Goal: Find specific page/section: Find specific page/section

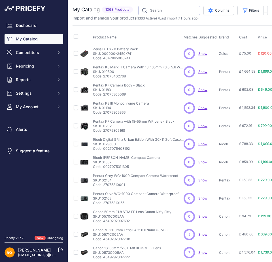
click at [150, 10] on input "text" at bounding box center [168, 11] width 61 height 10
paste input "588601-70"
type input "588601-70"
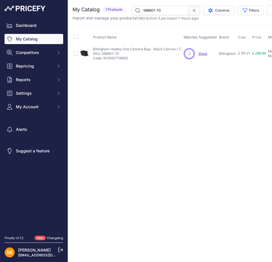
click at [201, 55] on span "Show" at bounding box center [202, 54] width 9 height 4
click at [125, 48] on p "Billingham Hadley One Camera Bag - Black Canvas / Tan Leather" at bounding box center [138, 49] width 91 height 5
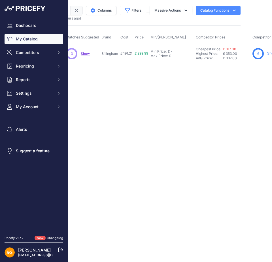
drag, startPoint x: 181, startPoint y: 98, endPoint x: 209, endPoint y: 101, distance: 28.1
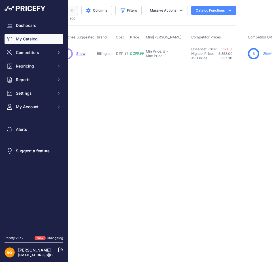
click at [266, 54] on link "Show" at bounding box center [266, 53] width 9 height 4
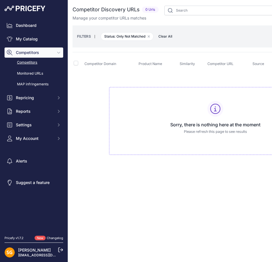
drag, startPoint x: 0, startPoint y: 0, endPoint x: 200, endPoint y: 64, distance: 210.2
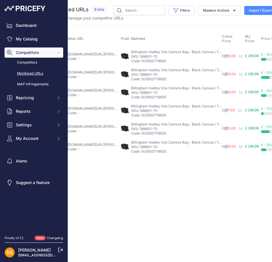
drag, startPoint x: 134, startPoint y: 186, endPoint x: 147, endPoint y: 187, distance: 12.8
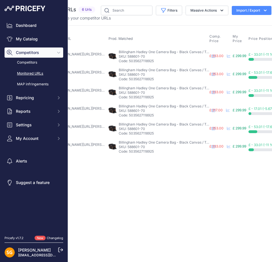
scroll to position [0, 37]
drag, startPoint x: 148, startPoint y: 187, endPoint x: 156, endPoint y: 198, distance: 13.9
click at [36, 40] on link "My Catalog" at bounding box center [34, 39] width 59 height 10
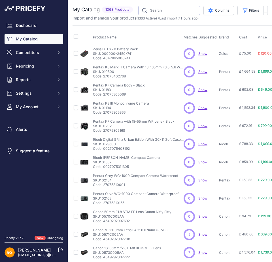
click at [156, 11] on input "text" at bounding box center [168, 11] width 61 height 10
paste input "504802-01"
type input "504802-01"
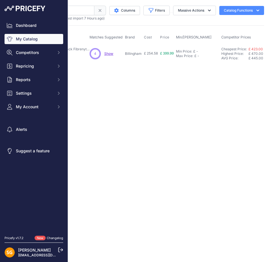
scroll to position [0, 156]
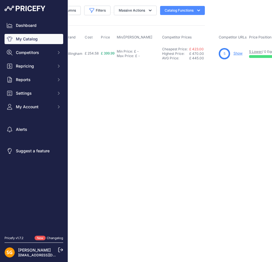
drag, startPoint x: 185, startPoint y: 88, endPoint x: 224, endPoint y: 86, distance: 39.1
drag, startPoint x: 203, startPoint y: 100, endPoint x: 239, endPoint y: 105, distance: 35.7
click at [238, 55] on link "Show" at bounding box center [235, 53] width 9 height 4
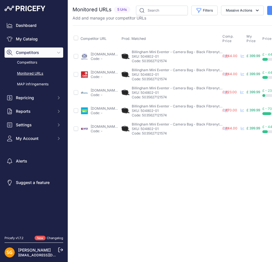
scroll to position [0, 37]
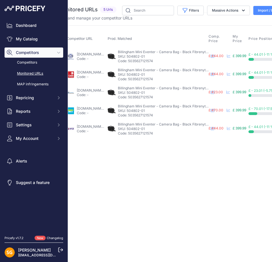
drag, startPoint x: 164, startPoint y: 182, endPoint x: 188, endPoint y: 181, distance: 24.4
drag, startPoint x: 265, startPoint y: 177, endPoint x: 293, endPoint y: 169, distance: 29.6
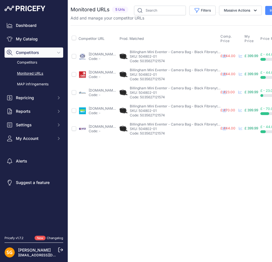
scroll to position [0, 0]
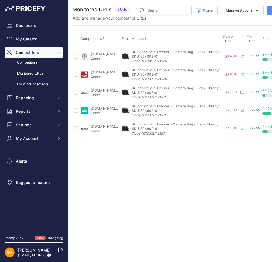
drag, startPoint x: 201, startPoint y: 173, endPoint x: 187, endPoint y: 180, distance: 16.1
click at [25, 37] on link "My Catalog" at bounding box center [34, 39] width 59 height 10
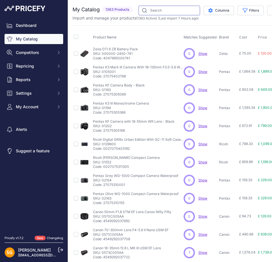
click at [161, 10] on input "text" at bounding box center [168, 11] width 61 height 10
paste input "504834-54"
type input "504834-54"
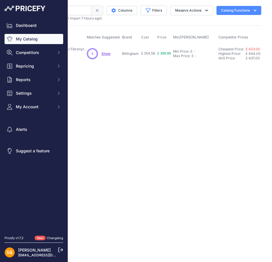
scroll to position [0, 156]
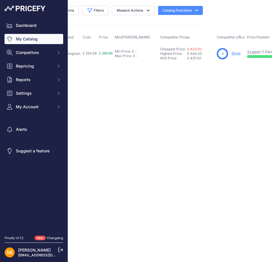
drag, startPoint x: 213, startPoint y: 80, endPoint x: 254, endPoint y: 78, distance: 41.1
drag, startPoint x: 187, startPoint y: 85, endPoint x: 218, endPoint y: 79, distance: 31.2
click at [232, 53] on link "Show" at bounding box center [235, 53] width 9 height 4
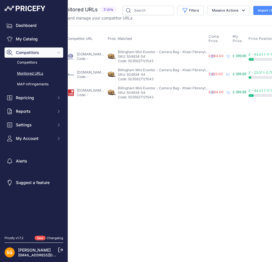
scroll to position [0, 37]
drag, startPoint x: 246, startPoint y: 163, endPoint x: 274, endPoint y: 152, distance: 30.0
drag, startPoint x: 183, startPoint y: 147, endPoint x: 217, endPoint y: 147, distance: 33.7
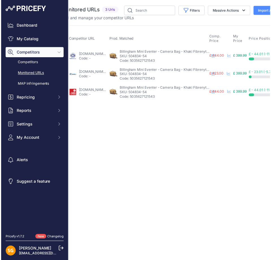
scroll to position [0, 0]
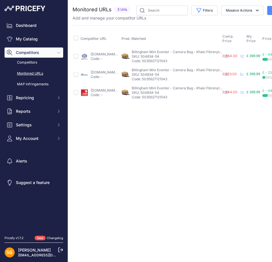
drag, startPoint x: 217, startPoint y: 147, endPoint x: 160, endPoint y: 158, distance: 58.4
click at [233, 153] on div "Close You are not connected to the internet." at bounding box center [215, 131] width 294 height 262
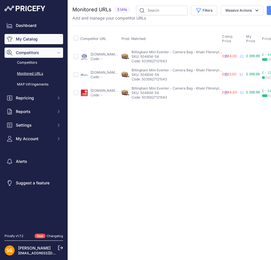
click at [27, 41] on link "My Catalog" at bounding box center [34, 39] width 59 height 10
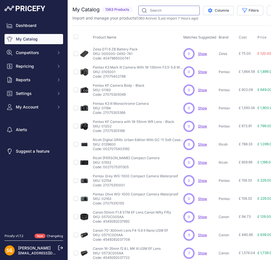
click at [155, 11] on input "text" at bounding box center [168, 11] width 61 height 10
paste input "504802-01"
type input "504802-01"
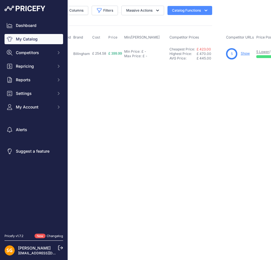
scroll to position [0, 156]
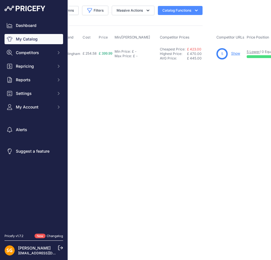
drag, startPoint x: 216, startPoint y: 81, endPoint x: 239, endPoint y: 67, distance: 27.5
click at [233, 54] on link "Show" at bounding box center [235, 53] width 9 height 4
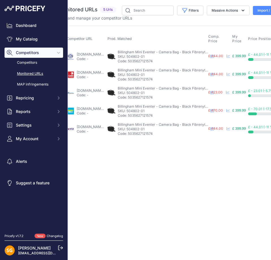
scroll to position [0, 37]
drag, startPoint x: 220, startPoint y: 183, endPoint x: 256, endPoint y: 185, distance: 36.6
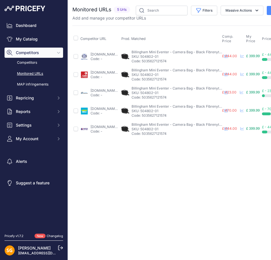
drag, startPoint x: 256, startPoint y: 185, endPoint x: 237, endPoint y: 187, distance: 19.0
drag, startPoint x: 237, startPoint y: 187, endPoint x: 214, endPoint y: 190, distance: 23.7
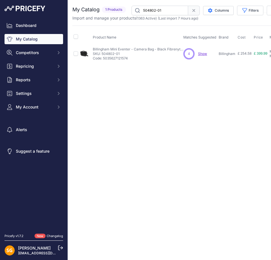
click at [168, 7] on input "504802-01" at bounding box center [160, 11] width 57 height 10
click at [167, 7] on input "504802-01" at bounding box center [160, 11] width 57 height 10
paste input "4-54"
type input "504804-54"
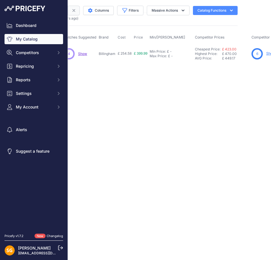
scroll to position [0, 156]
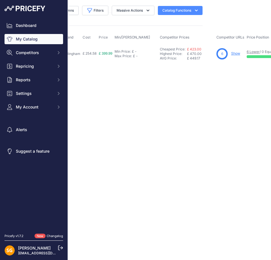
drag, startPoint x: 193, startPoint y: 89, endPoint x: 245, endPoint y: 83, distance: 52.4
click at [235, 55] on link "Show" at bounding box center [235, 53] width 9 height 4
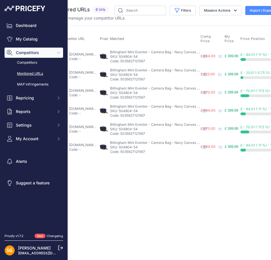
scroll to position [0, 45]
drag, startPoint x: 166, startPoint y: 182, endPoint x: 183, endPoint y: 181, distance: 17.0
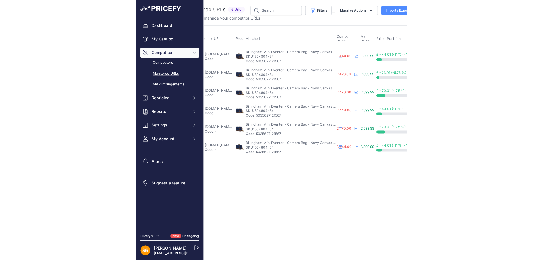
scroll to position [0, 0]
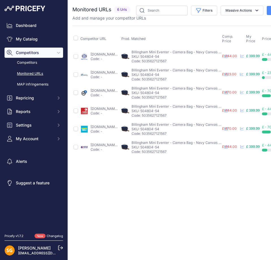
drag, startPoint x: 258, startPoint y: 179, endPoint x: 163, endPoint y: 179, distance: 95.4
